Goal: Task Accomplishment & Management: Use online tool/utility

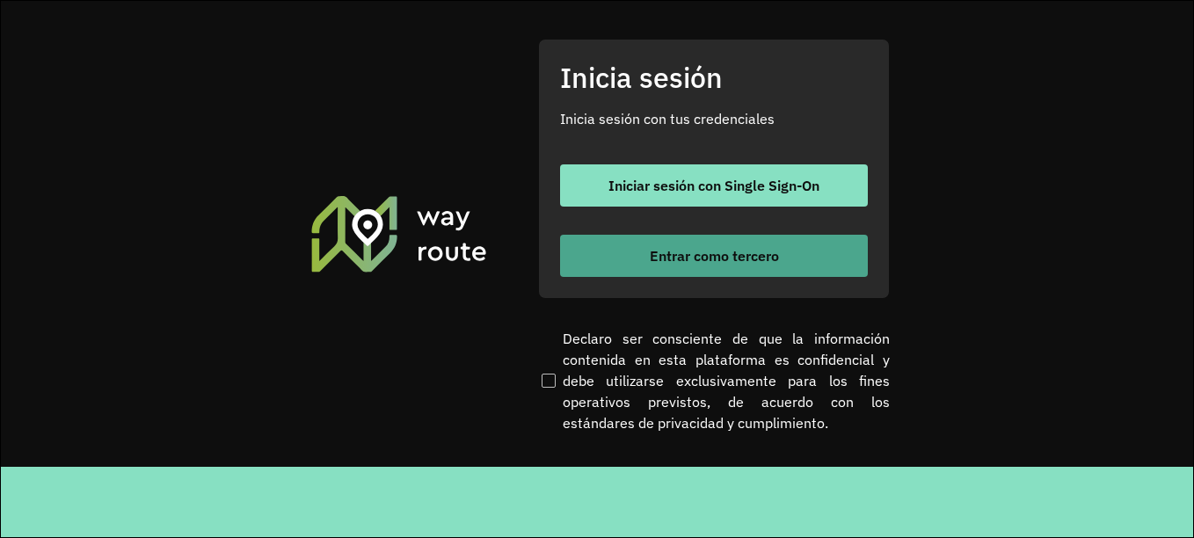
click at [687, 259] on font "Entrar como tercero" at bounding box center [714, 256] width 129 height 18
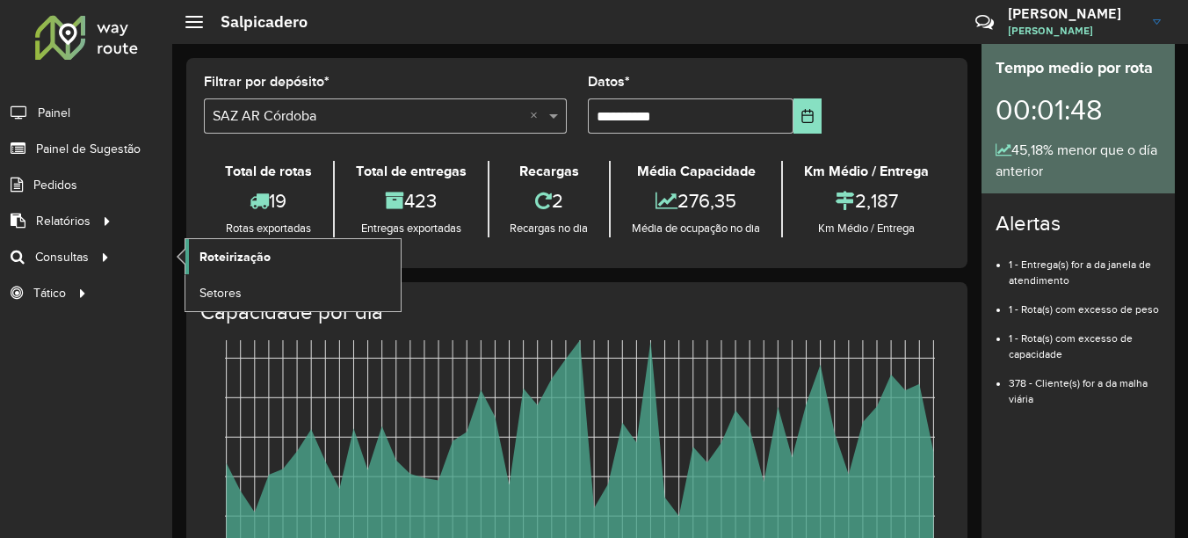
click at [236, 243] on link "Roteirização" at bounding box center [292, 256] width 215 height 35
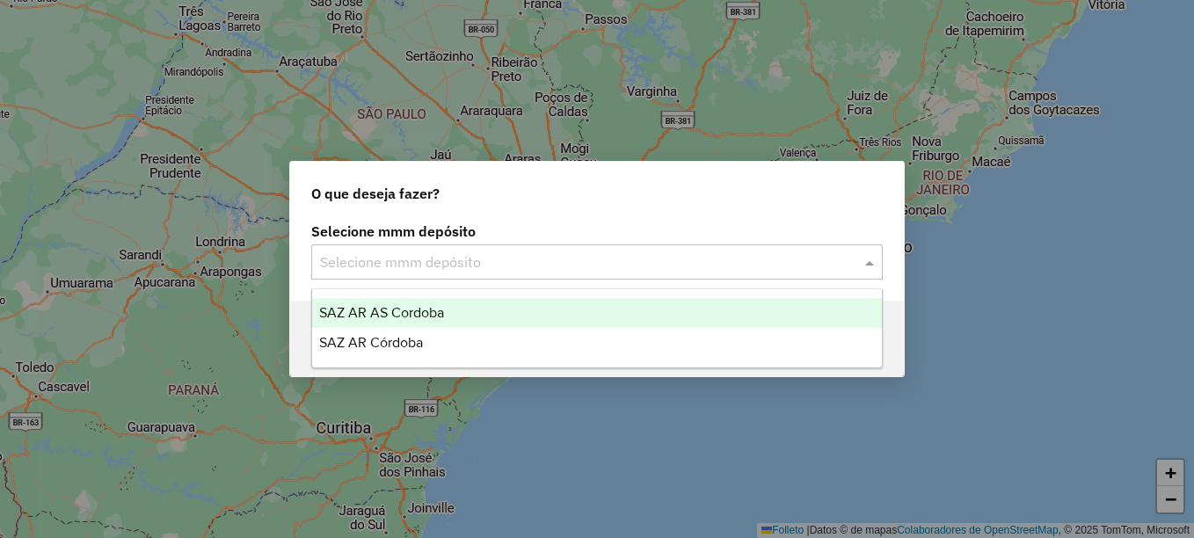
click at [411, 264] on input "text" at bounding box center [579, 262] width 519 height 21
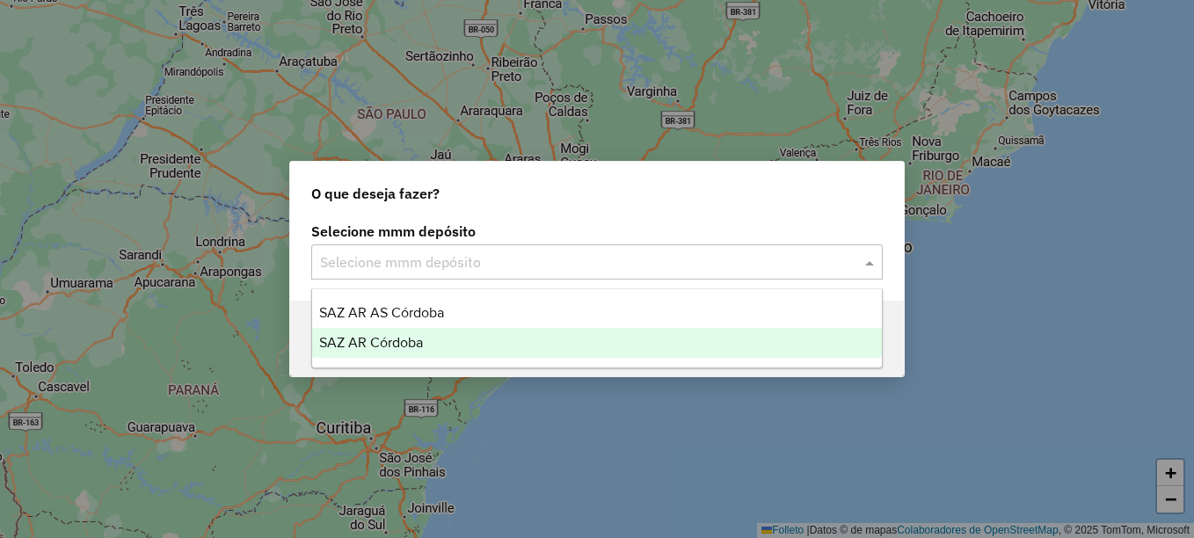
click at [374, 347] on span "SAZ AR Córdoba" at bounding box center [371, 342] width 104 height 15
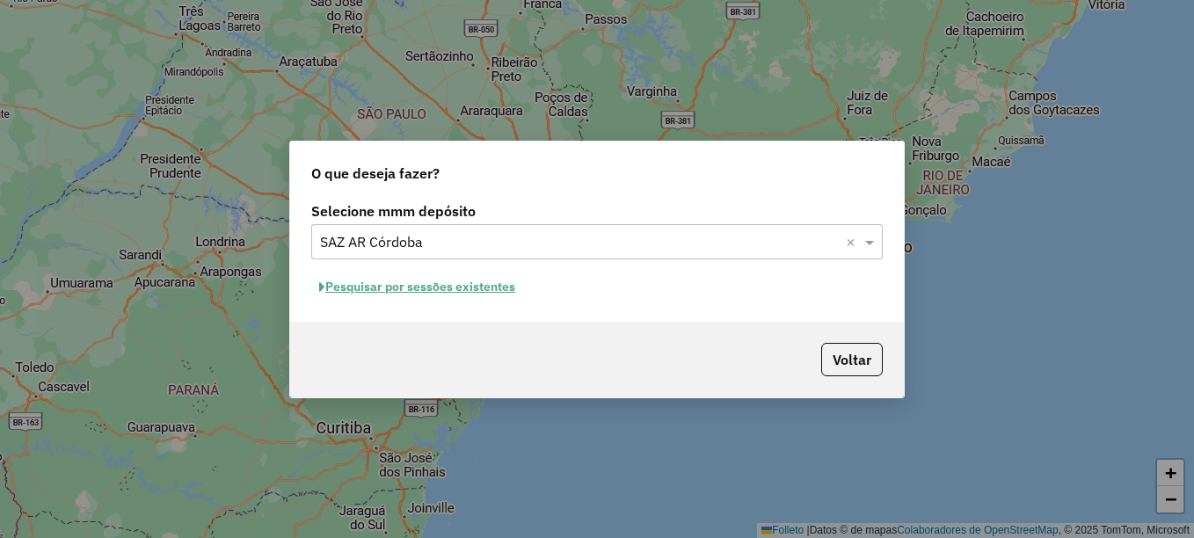
click at [468, 291] on font "Pesquisar por sessões existentes" at bounding box center [420, 287] width 190 height 16
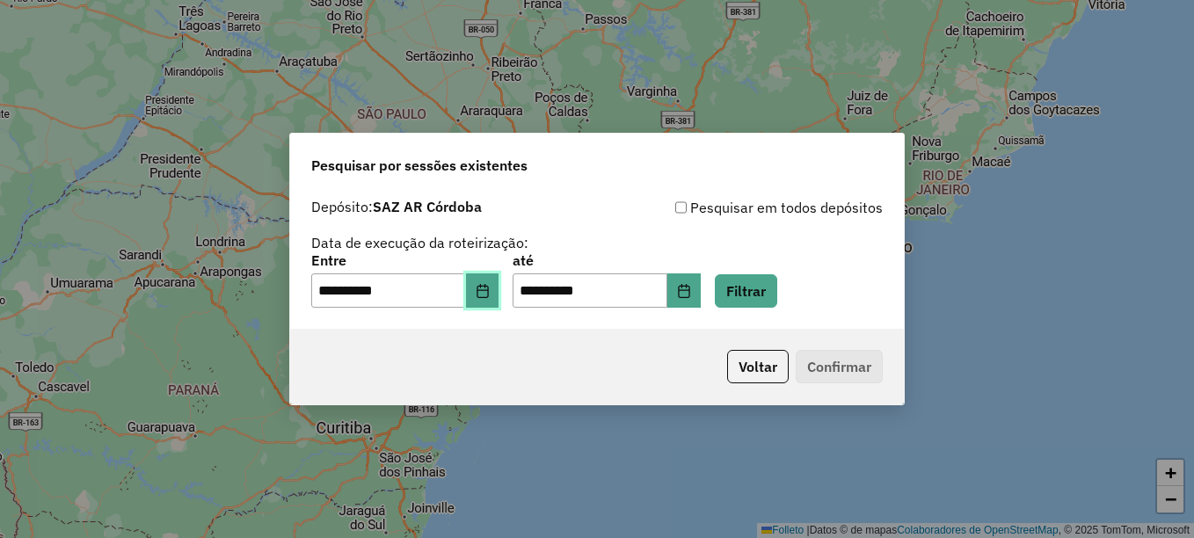
click at [492, 280] on button "Elija la fecha" at bounding box center [482, 290] width 33 height 35
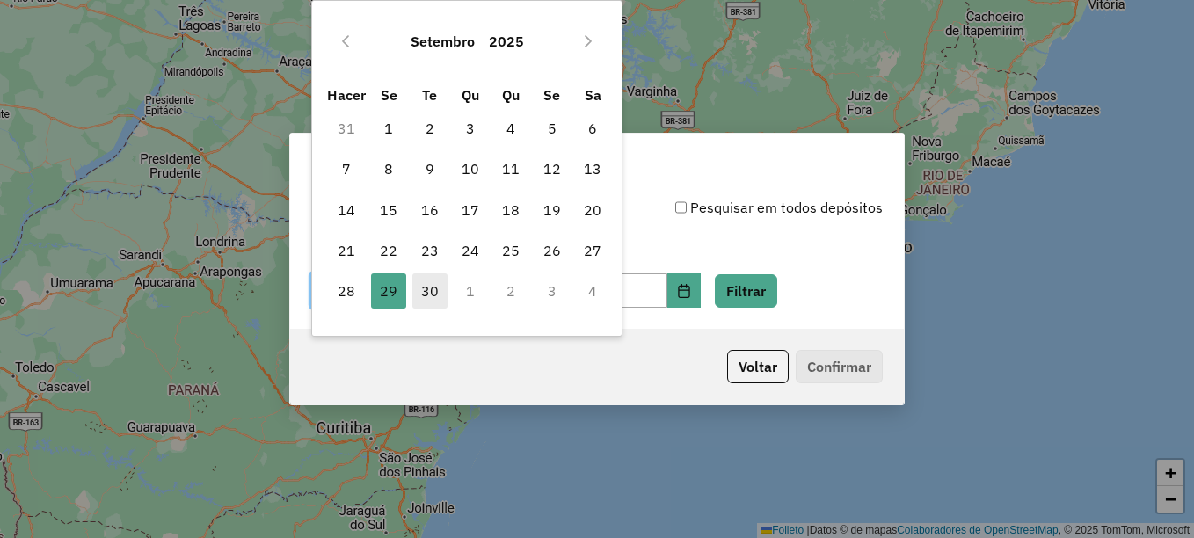
click at [436, 289] on font "30" at bounding box center [430, 290] width 18 height 21
type input "**********"
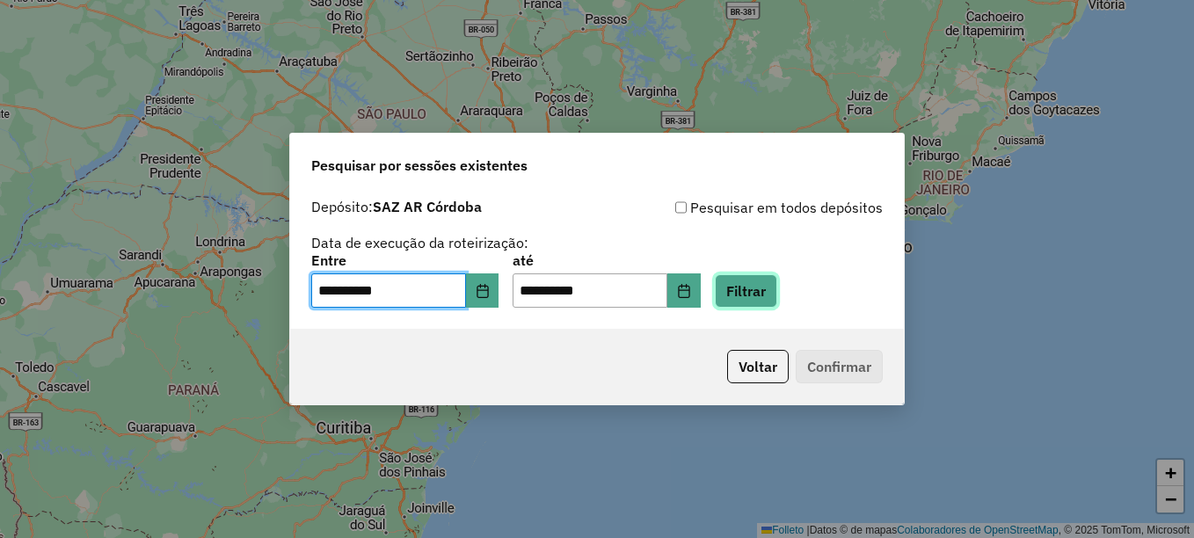
click at [754, 287] on button "Filtrar" at bounding box center [746, 290] width 62 height 33
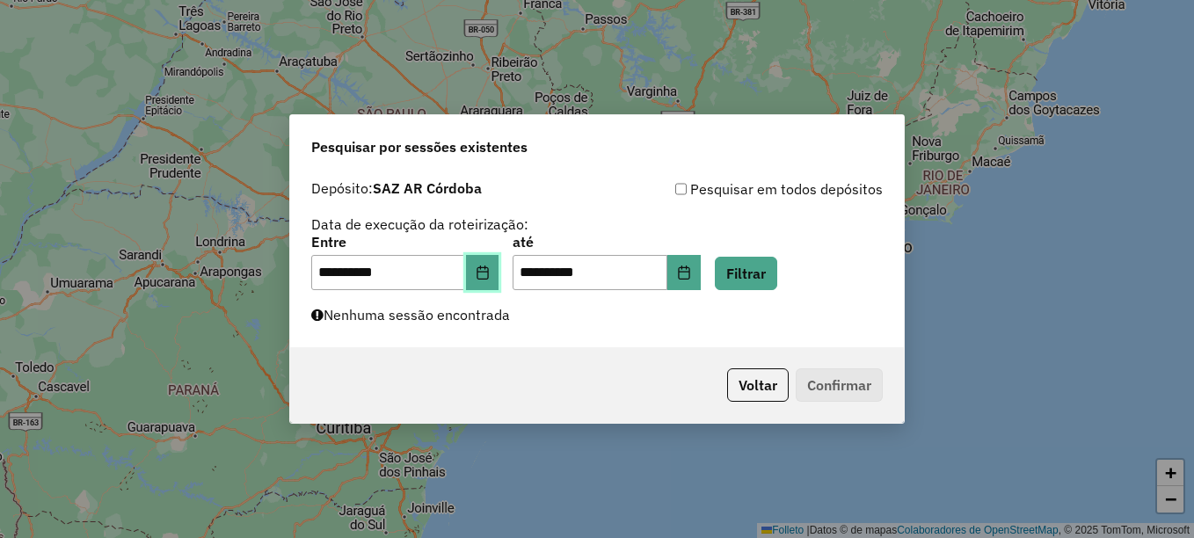
click at [490, 272] on icon "Elija la fecha" at bounding box center [483, 272] width 14 height 14
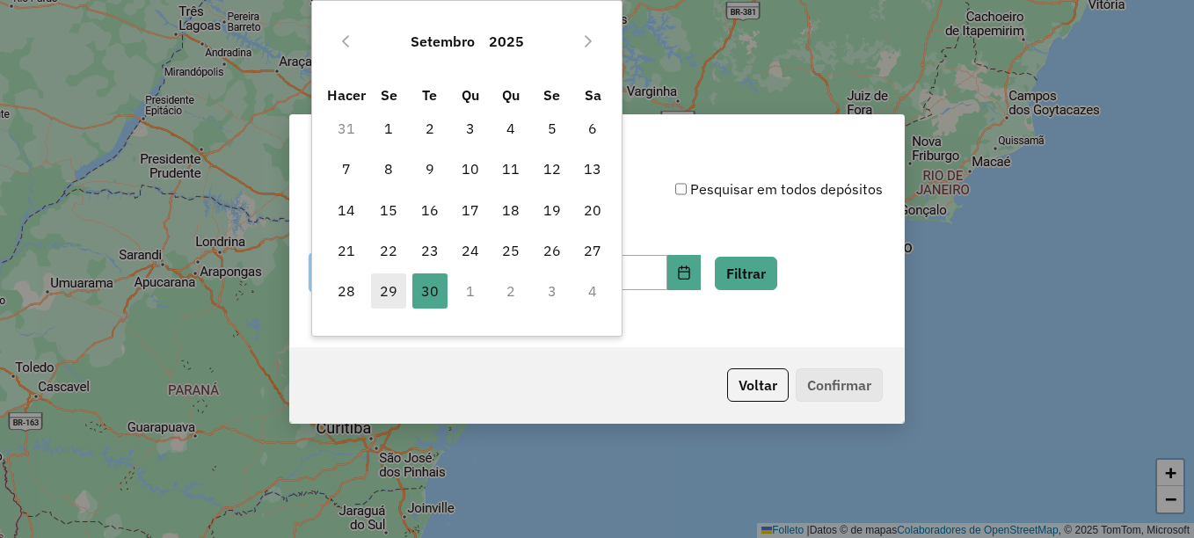
click at [388, 292] on font "29" at bounding box center [389, 290] width 18 height 21
type input "**********"
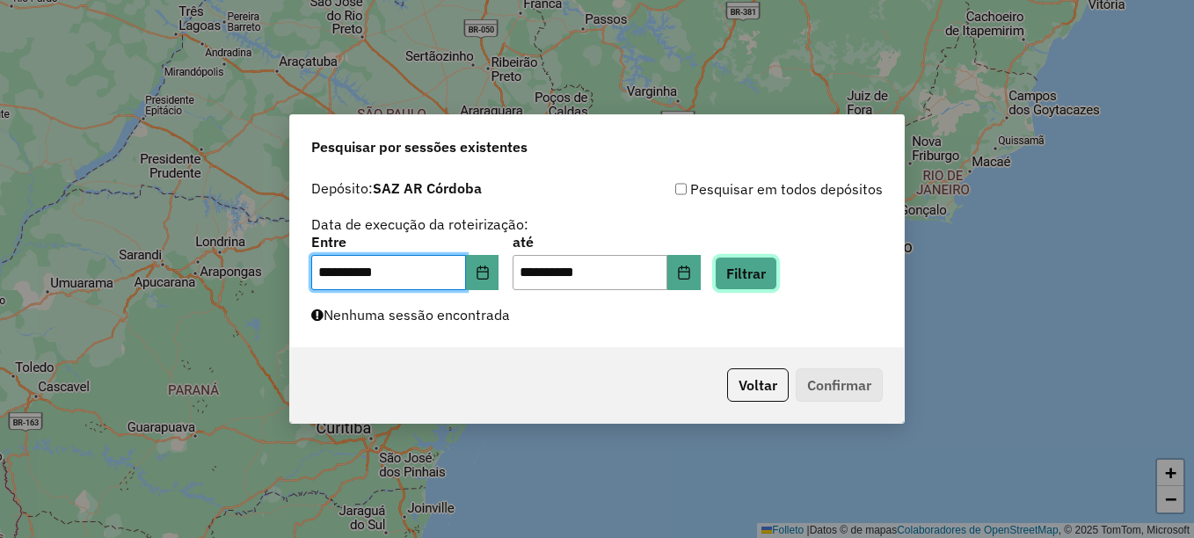
click at [770, 269] on button "Filtrar" at bounding box center [746, 273] width 62 height 33
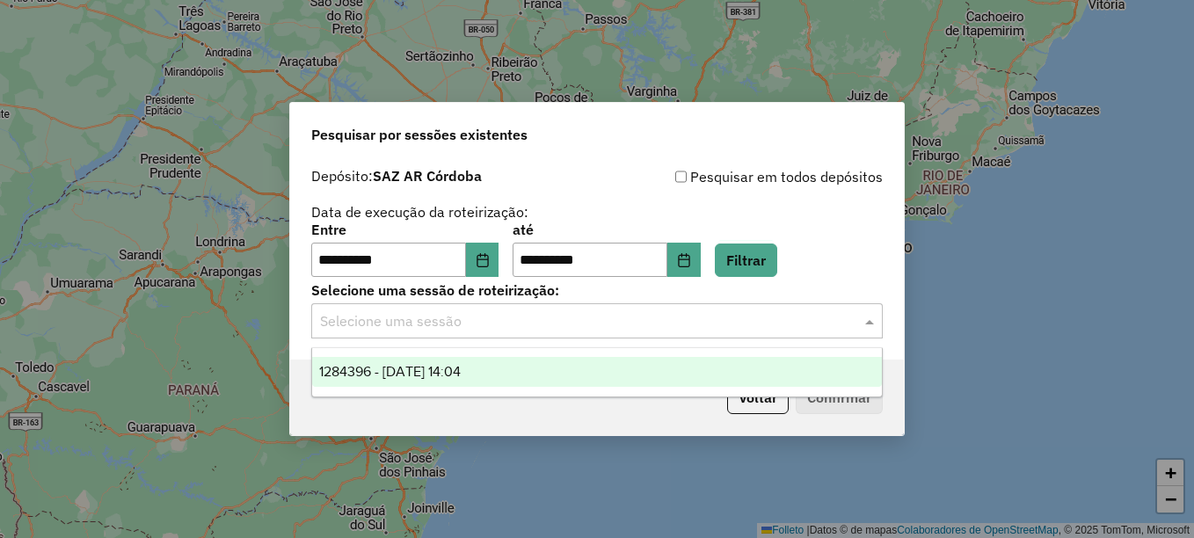
click at [503, 328] on input "text" at bounding box center [579, 321] width 519 height 21
click at [446, 367] on span "1284396 - 29/09/2025 14:04" at bounding box center [390, 371] width 142 height 15
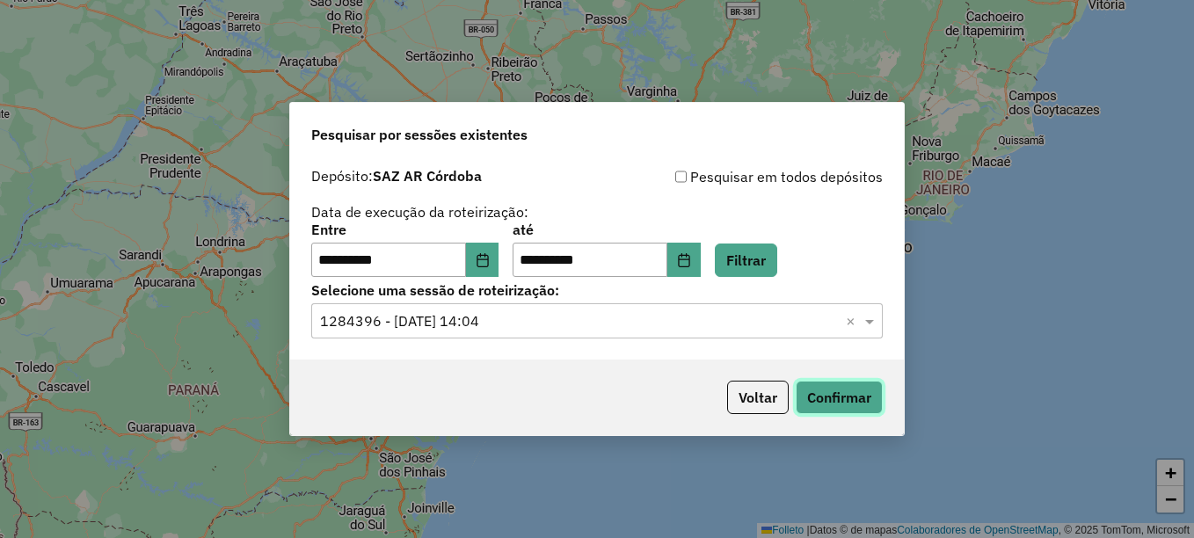
click at [848, 397] on button "Confirmar" at bounding box center [838, 397] width 87 height 33
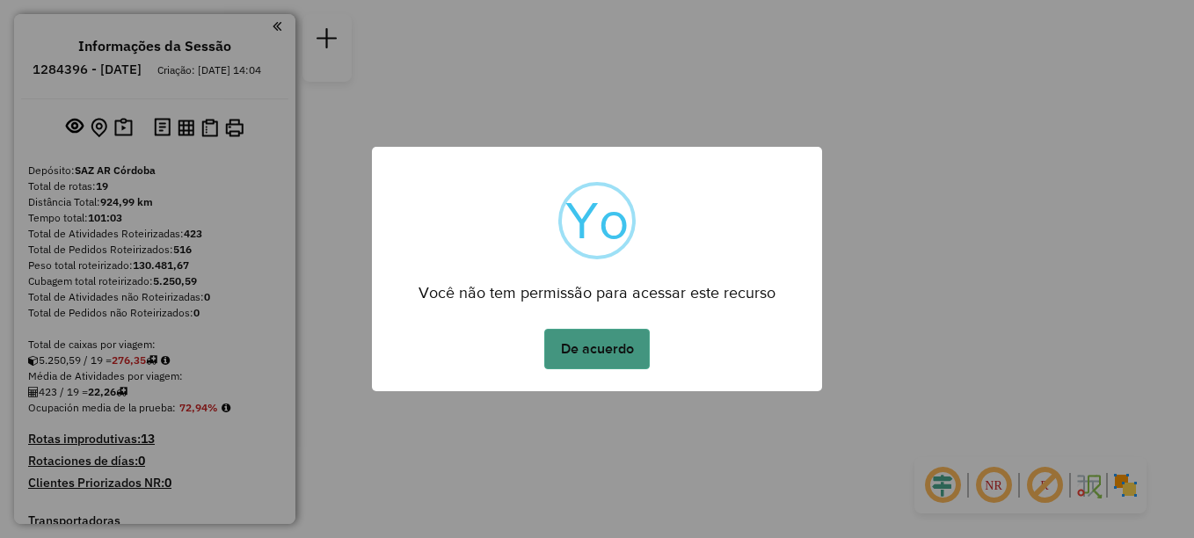
click at [606, 357] on button "De acuerdo" at bounding box center [596, 349] width 105 height 40
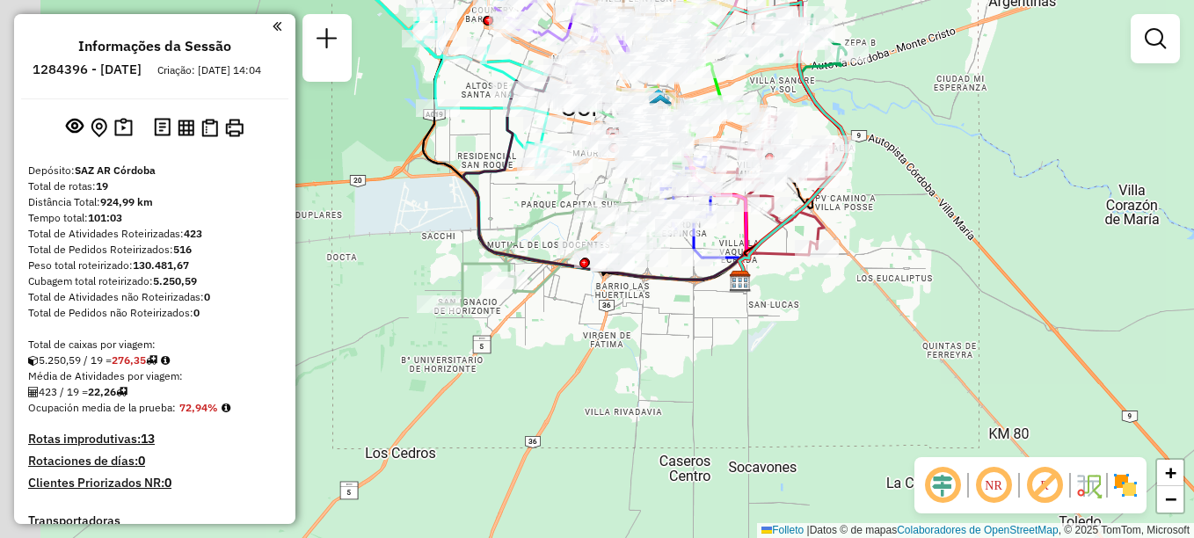
drag, startPoint x: 568, startPoint y: 322, endPoint x: 698, endPoint y: 345, distance: 132.1
click at [698, 345] on div "Janela de atendimento Grade de atendimento Capacidade Transportadoras Veículos …" at bounding box center [597, 269] width 1194 height 538
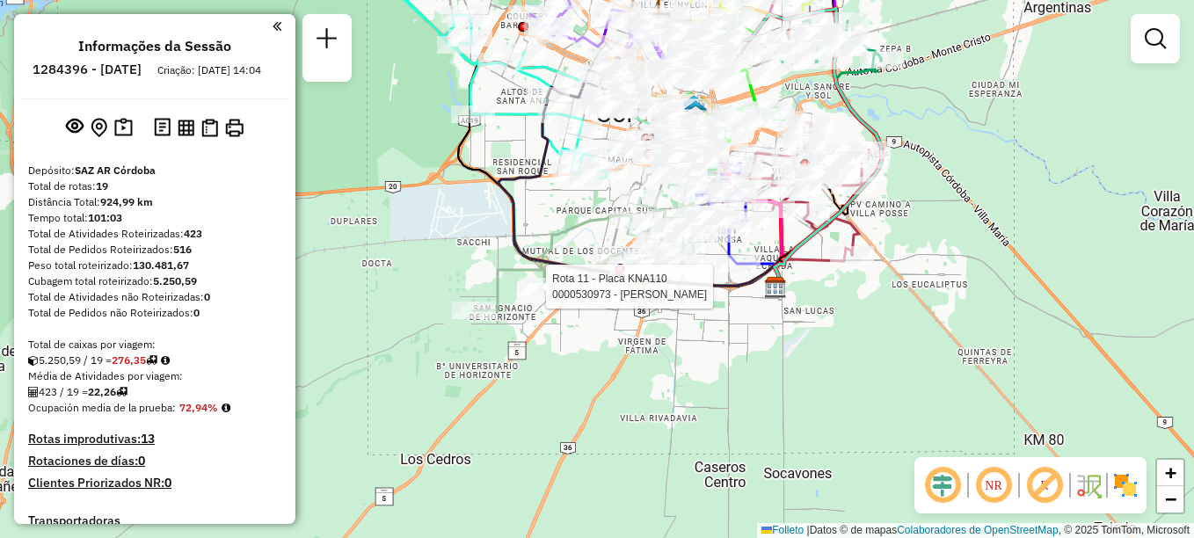
select select "**********"
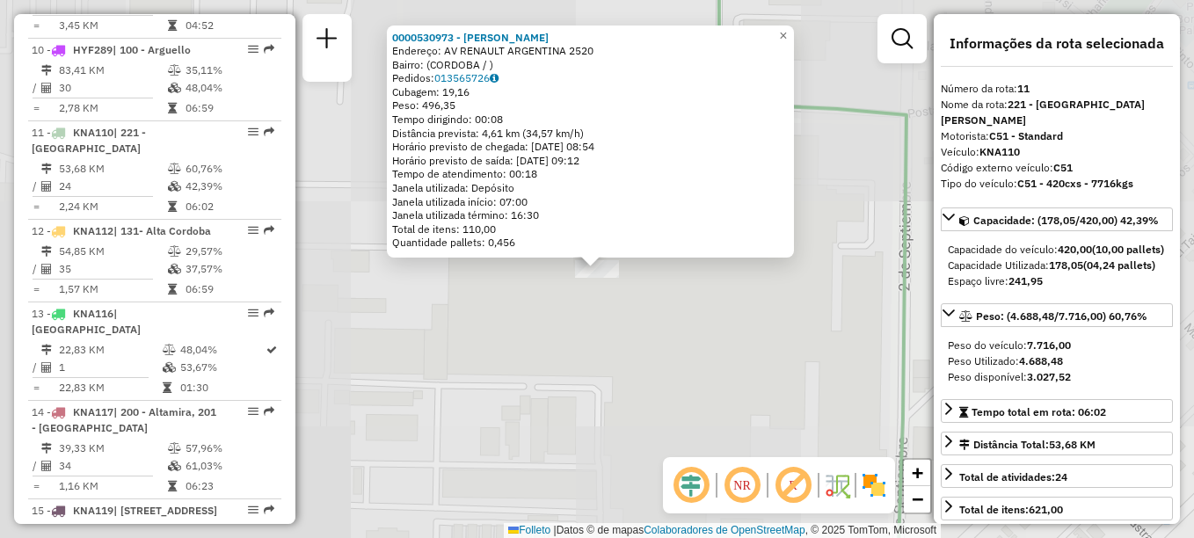
scroll to position [1515, 0]
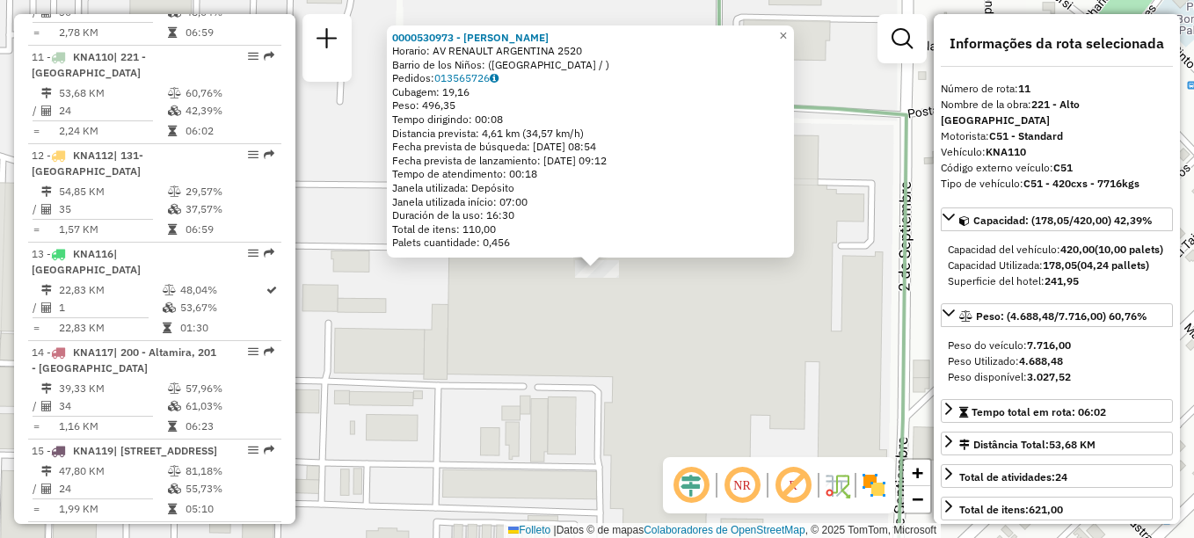
click at [502, 338] on div "Rota 11 - Placa KNA110 0000530973 - HEREDIA NATALIA 0000530973 - HEREDIA NATALI…" at bounding box center [597, 269] width 1194 height 538
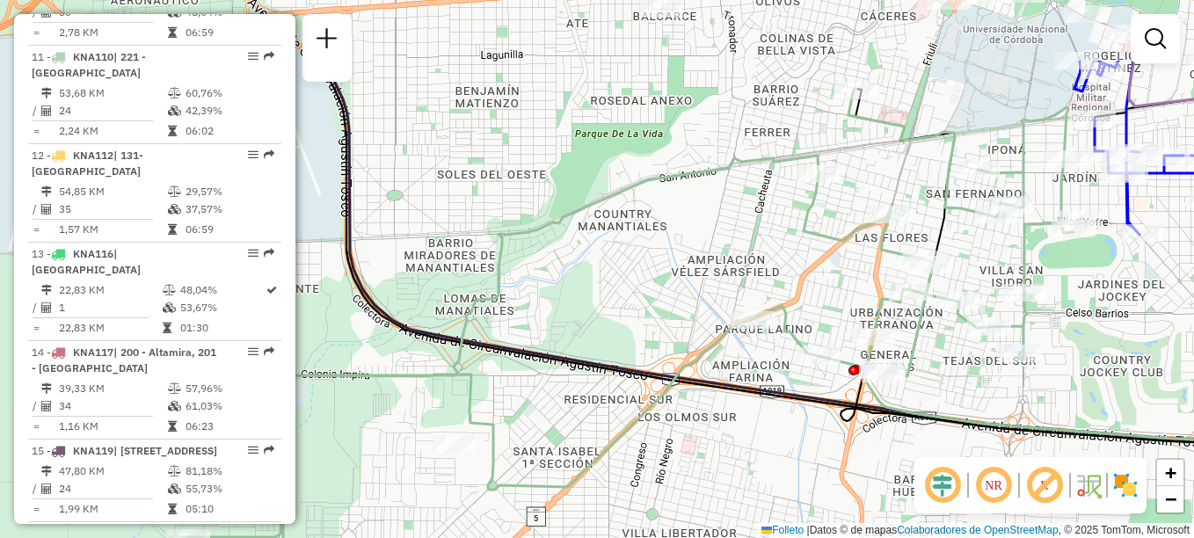
drag, startPoint x: 846, startPoint y: 399, endPoint x: 819, endPoint y: 429, distance: 40.4
click at [819, 429] on div "Janela de atendimento Grade de atendimento Capacidade Transportadoras Veículos …" at bounding box center [597, 269] width 1194 height 538
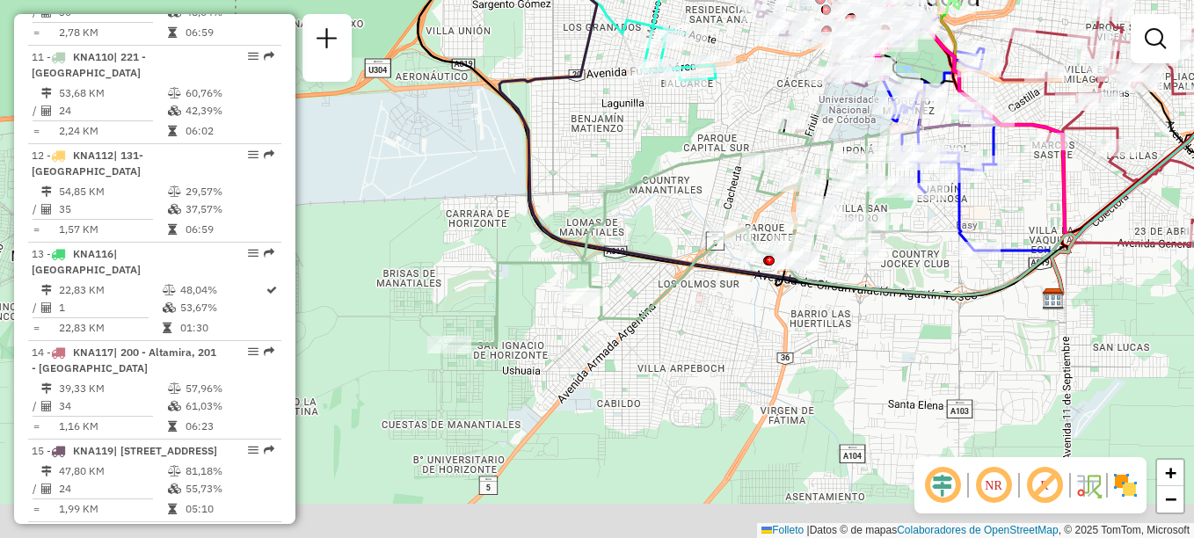
drag, startPoint x: 807, startPoint y: 441, endPoint x: 754, endPoint y: 301, distance: 150.2
click at [754, 301] on div "Janela de atendimento Grade de atendimento Capacidade Transportadoras Veículos …" at bounding box center [597, 269] width 1194 height 538
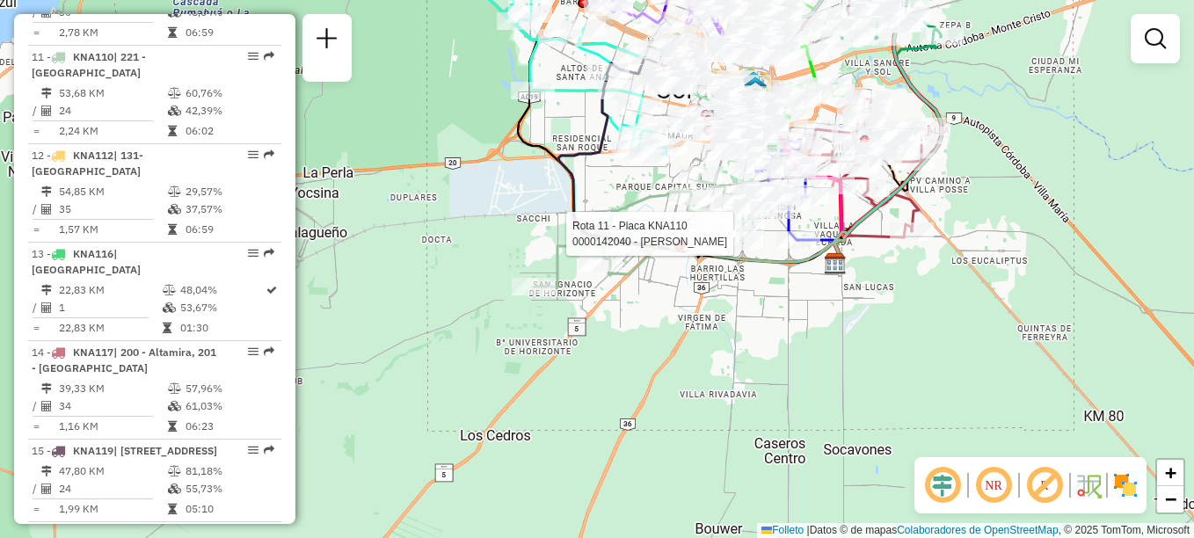
select select "**********"
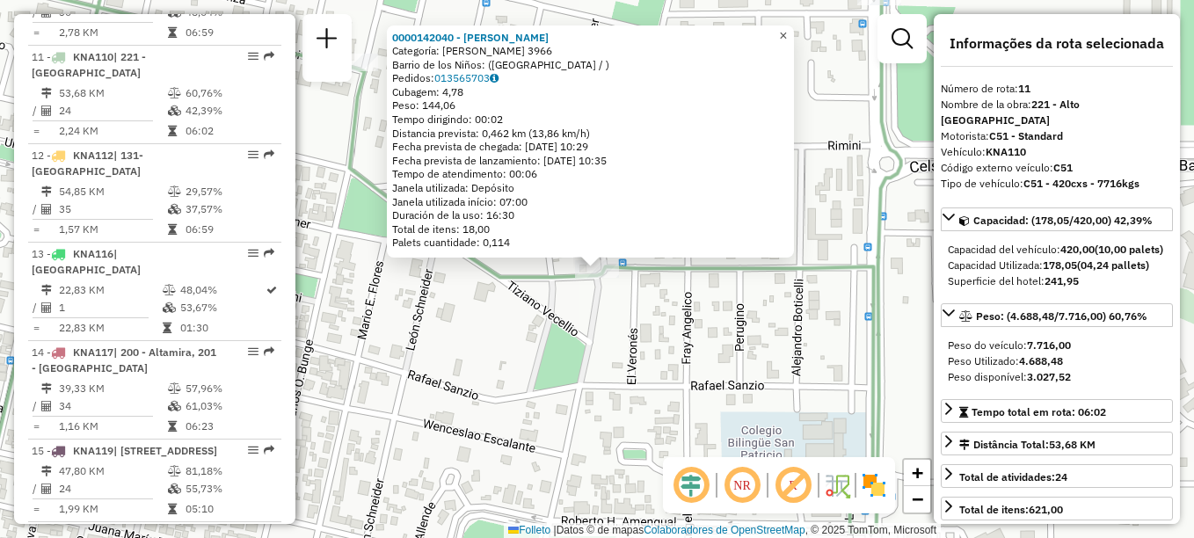
click at [787, 31] on span "×" at bounding box center [783, 35] width 8 height 15
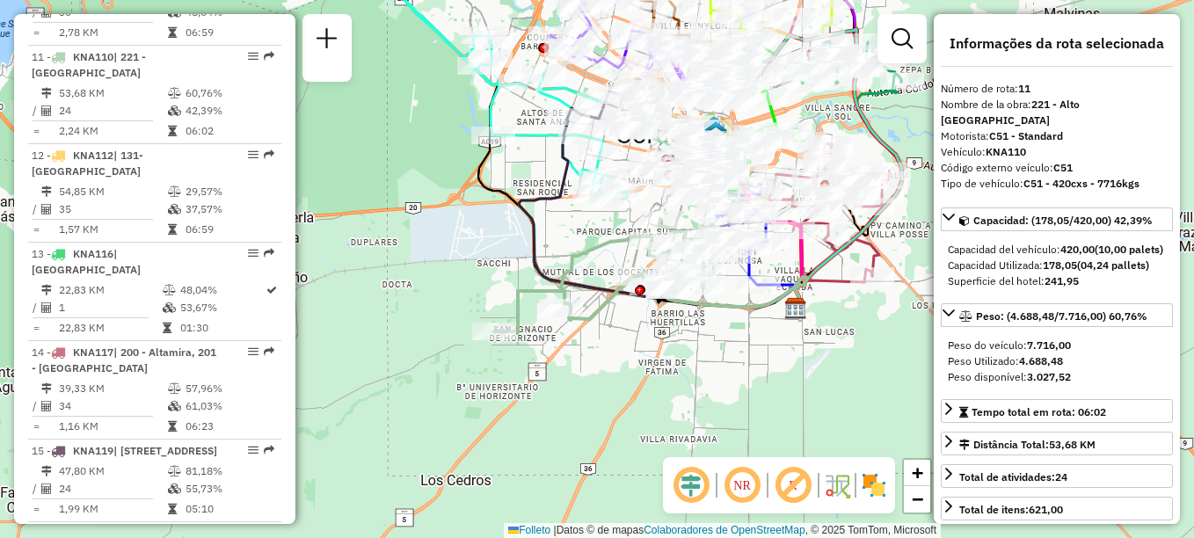
drag, startPoint x: 689, startPoint y: 262, endPoint x: 667, endPoint y: 314, distance: 56.3
click at [667, 314] on div "Janela de atendimento Grade de atendimento Capacidade Transportadoras Veículos …" at bounding box center [597, 269] width 1194 height 538
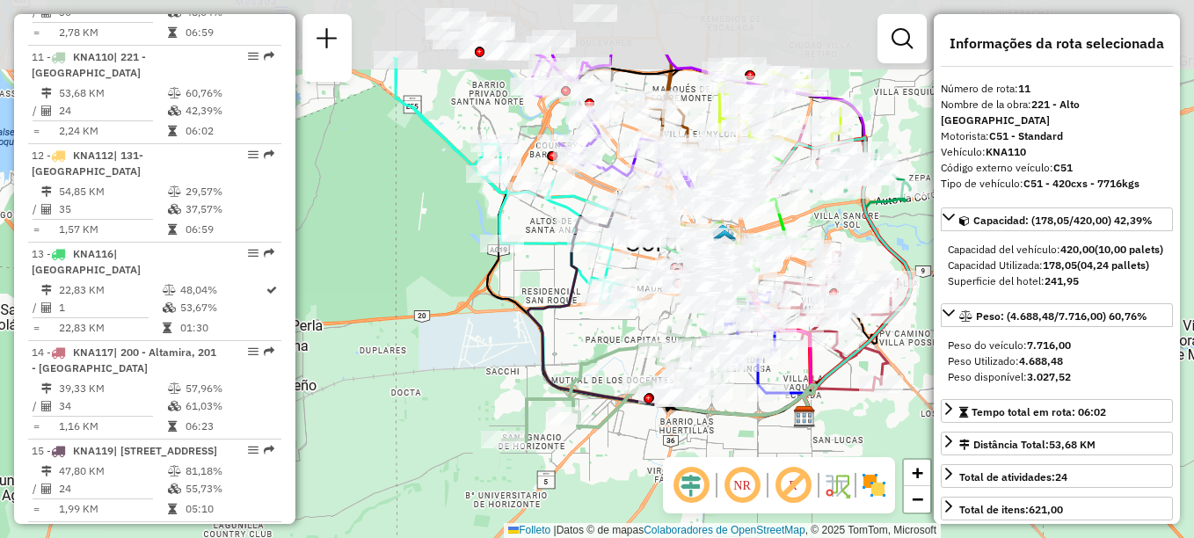
drag, startPoint x: 523, startPoint y: 221, endPoint x: 532, endPoint y: 329, distance: 108.5
click at [532, 329] on icon at bounding box center [671, 308] width 288 height 217
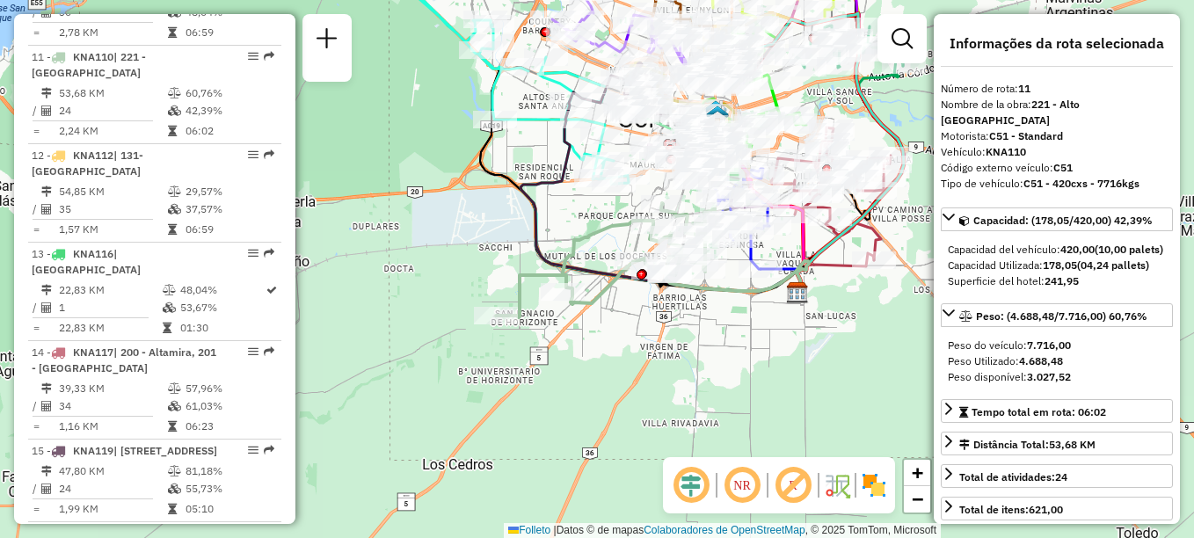
drag, startPoint x: 634, startPoint y: 412, endPoint x: 627, endPoint y: 292, distance: 120.6
click at [627, 292] on div "Janela de atendimento Grade de atendimento Capacidade Transportadoras Veículos …" at bounding box center [597, 269] width 1194 height 538
